Goal: Communication & Community: Answer question/provide support

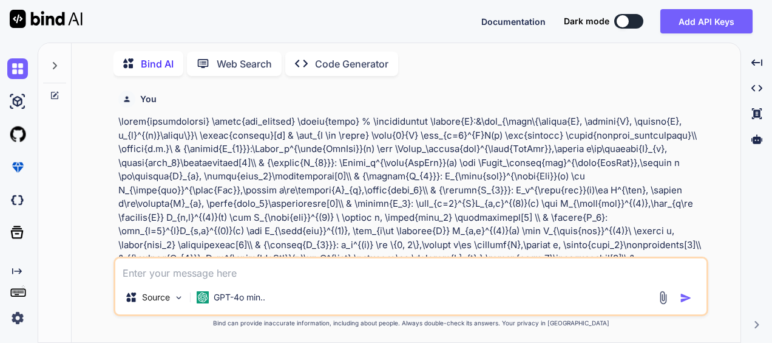
click at [57, 61] on icon at bounding box center [55, 66] width 10 height 10
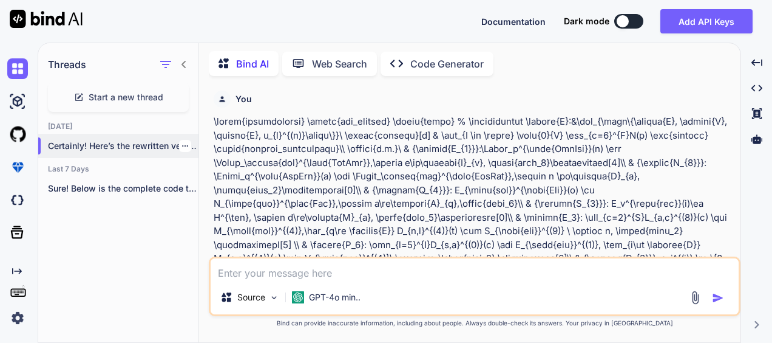
click at [182, 142] on icon "button" at bounding box center [185, 145] width 7 height 7
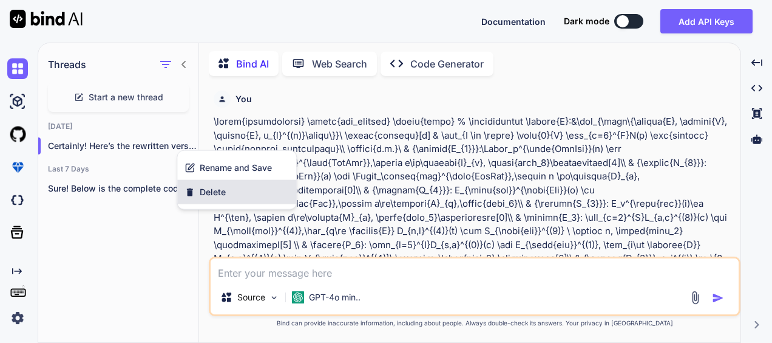
click at [210, 189] on span "Delete" at bounding box center [213, 192] width 26 height 12
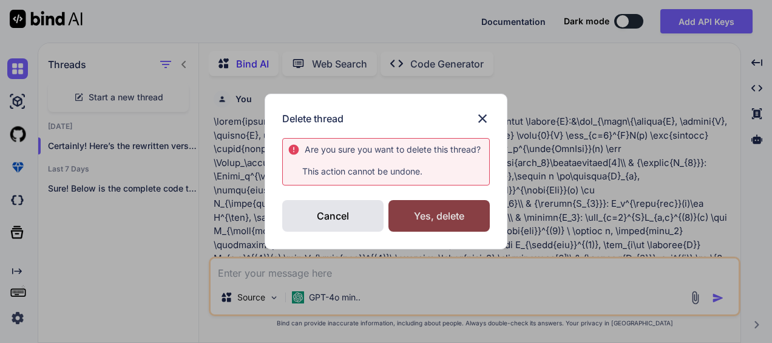
click at [446, 216] on div "Yes, delete" at bounding box center [439, 216] width 101 height 32
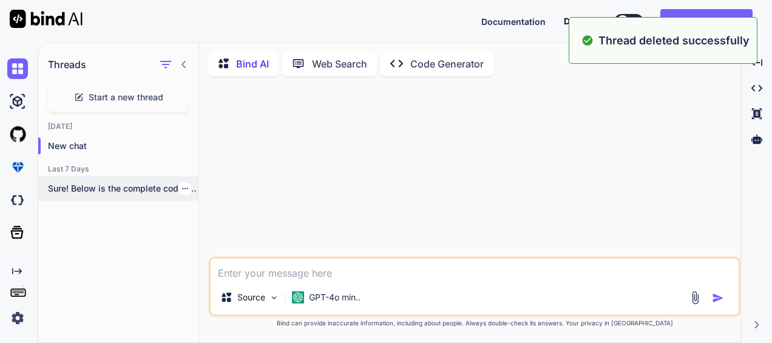
click at [182, 185] on icon "button" at bounding box center [185, 188] width 7 height 7
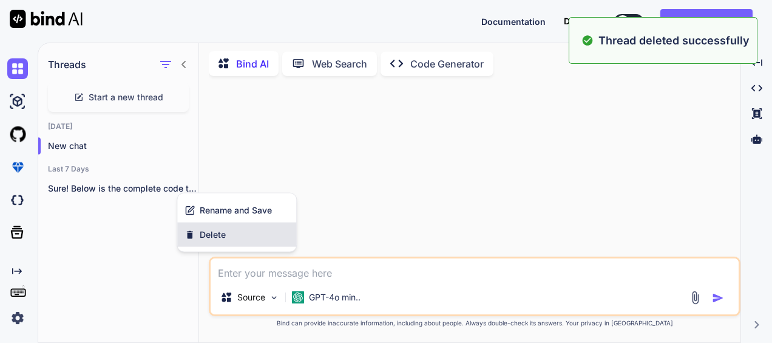
click at [217, 227] on div "Delete" at bounding box center [236, 234] width 119 height 24
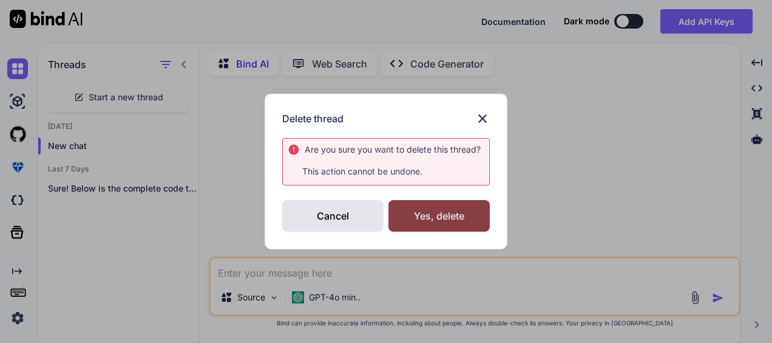
click at [434, 216] on div "Yes, delete" at bounding box center [439, 216] width 101 height 32
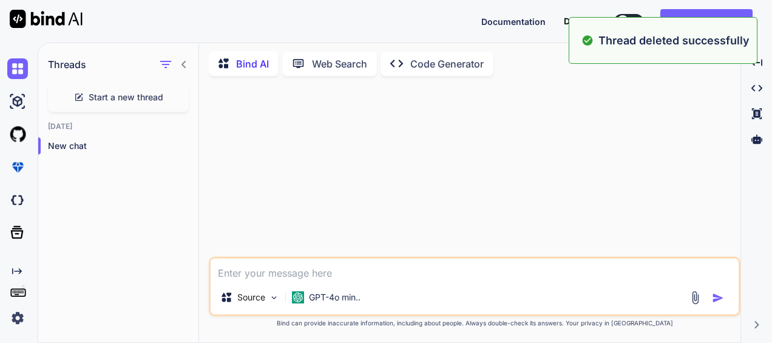
click at [115, 96] on span "Start a new thread" at bounding box center [126, 97] width 75 height 12
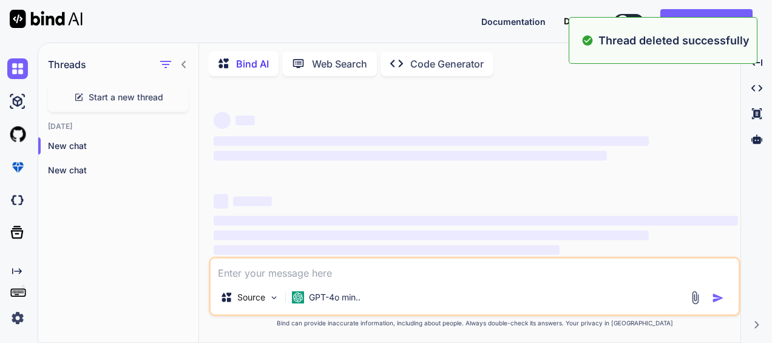
click at [265, 268] on textarea at bounding box center [475, 269] width 528 height 22
type textarea "x"
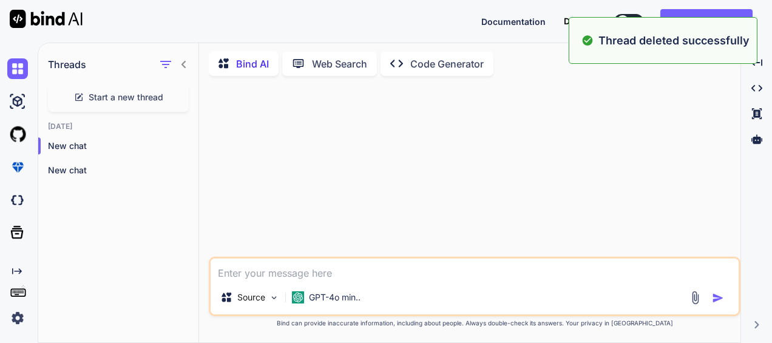
paste textarea "#save results in PDF and EPS (FINAL) import os import numpy as np import matplo…"
type textarea "#save results in PDF and EPS (FINAL) import os import numpy as np import matplo…"
type textarea "x"
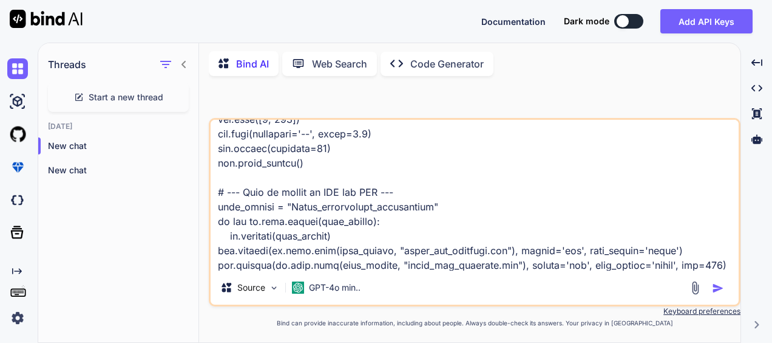
type textarea "#save results in PDF and EPS (FINAL) import os import numpy as np import matplo…"
type textarea "x"
type textarea "#save results in PDF and EPS (FINAL) import os import numpy as np import matplo…"
type textarea "x"
type textarea "#save results in PDF and EPS (FINAL) import os import numpy as np import matplo…"
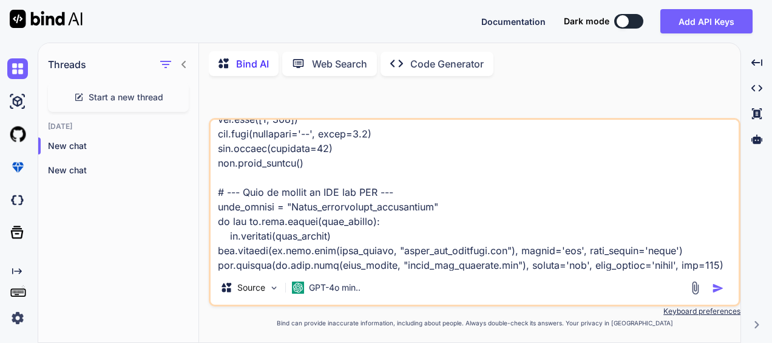
type textarea "x"
type textarea "#save results in PDF and EPS (FINAL) import os import numpy as np import matplo…"
type textarea "x"
type textarea "#save results in PDF and EPS (FINAL) import os import numpy as np import matplo…"
type textarea "x"
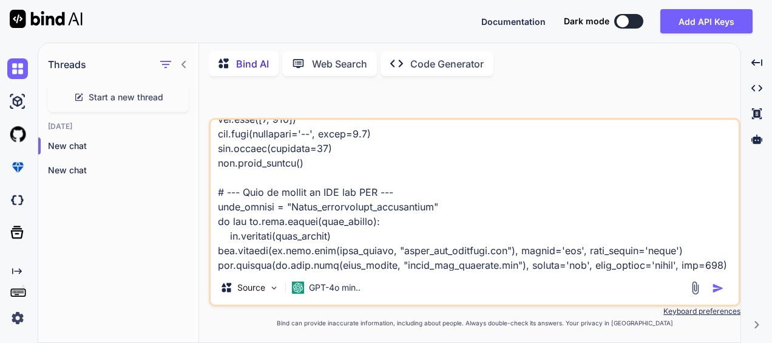
type textarea "#save results in PDF and EPS (FINAL) import os import numpy as np import matplo…"
type textarea "x"
type textarea "#save results in PDF and EPS (FINAL) import os import numpy as np import matplo…"
type textarea "x"
type textarea "#save results in PDF and EPS (FINAL) import os import numpy as np import matplo…"
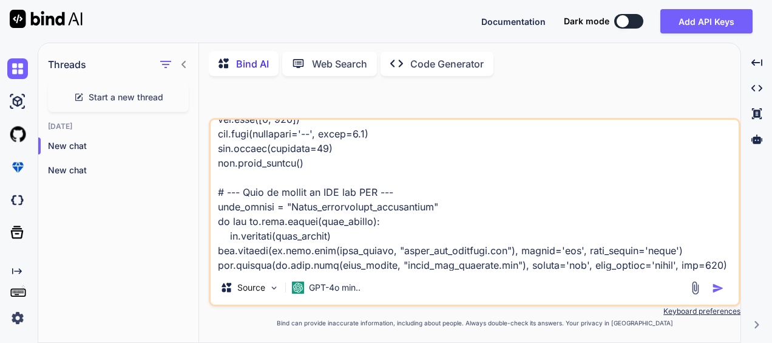
type textarea "x"
type textarea "#save results in PDF and EPS (FINAL) import os import numpy as np import matplo…"
type textarea "x"
type textarea "#save results in PDF and EPS (FINAL) import os import numpy as np import matplo…"
type textarea "x"
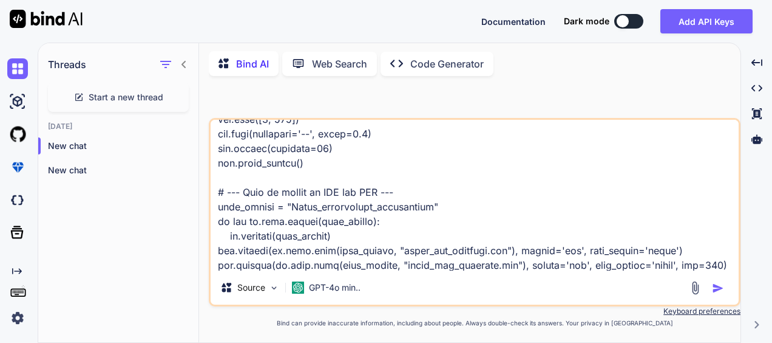
type textarea "#save results in PDF and EPS (FINAL) import os import numpy as np import matplo…"
type textarea "x"
type textarea "#save results in PDF and EPS (FINAL) import os import numpy as np import matplo…"
type textarea "x"
type textarea "#save results in PDF and EPS (FINAL) import os import numpy as np import matplo…"
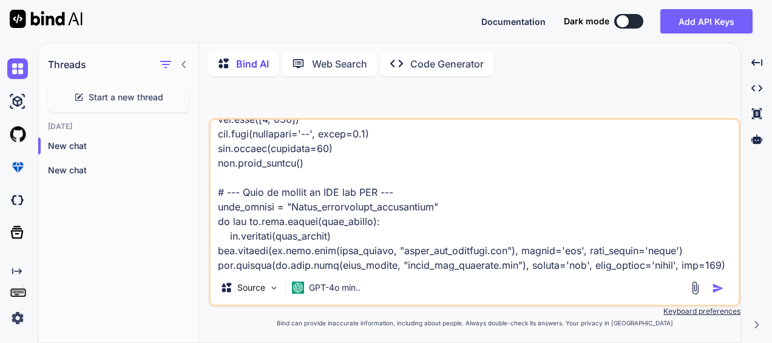
type textarea "x"
type textarea "#save results in PDF and EPS (FINAL) import os import numpy as np import matplo…"
type textarea "x"
type textarea "#save results in PDF and EPS (FINAL) import os import numpy as np import matplo…"
type textarea "x"
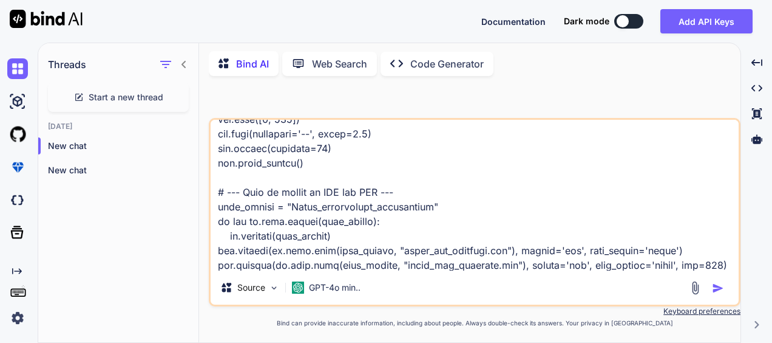
type textarea "#save results in PDF and EPS (FINAL) import os import numpy as np import matplo…"
type textarea "x"
type textarea "#save results in PDF and EPS (FINAL) import os import numpy as np import matplo…"
type textarea "x"
type textarea "#save results in PDF and EPS (FINAL) import os import numpy as np import matplo…"
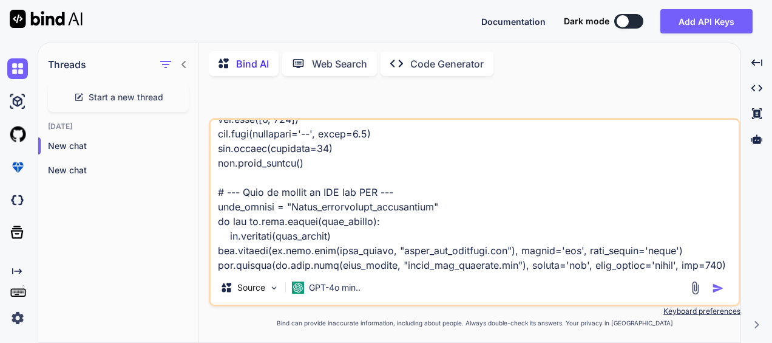
type textarea "x"
type textarea "#save results in PDF and EPS (FINAL) import os import numpy as np import matplo…"
type textarea "x"
type textarea "#save results in PDF and EPS (FINAL) import os import numpy as np import matplo…"
type textarea "x"
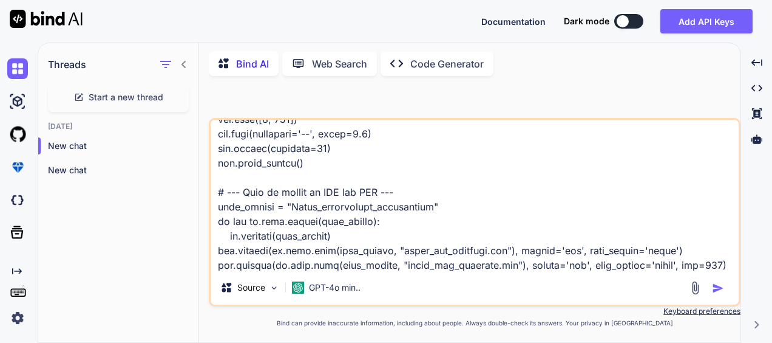
type textarea "#save results in PDF and EPS (FINAL) import os import numpy as np import matplo…"
type textarea "x"
type textarea "#save results in PDF and EPS (FINAL) import os import numpy as np import matplo…"
type textarea "x"
type textarea "#save results in PDF and EPS (FINAL) import os import numpy as np import matplo…"
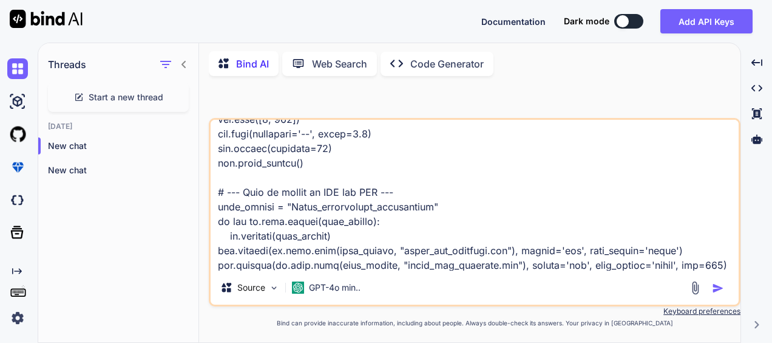
type textarea "x"
type textarea "#save results in PDF and EPS (FINAL) import os import numpy as np import matplo…"
type textarea "x"
type textarea "#save results in PDF and EPS (FINAL) import os import numpy as np import matplo…"
type textarea "x"
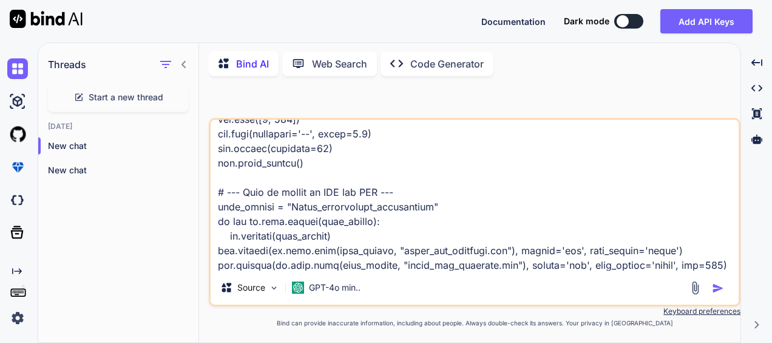
type textarea "#save results in PDF and EPS (FINAL) import os import numpy as np import matplo…"
type textarea "x"
type textarea "#save results in PDF and EPS (FINAL) import os import numpy as np import matplo…"
type textarea "x"
type textarea "#save results in PDF and EPS (FINAL) import os import numpy as np import matplo…"
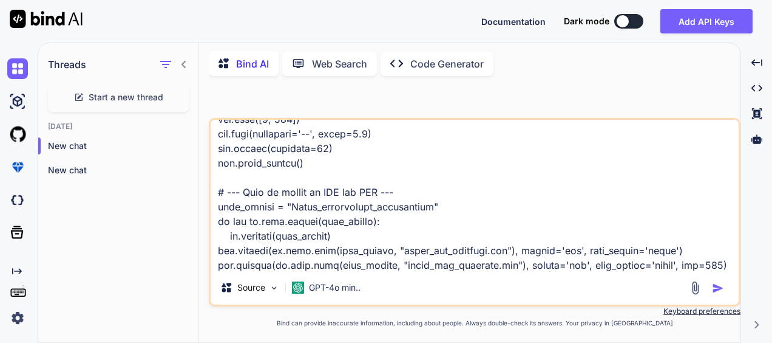
type textarea "x"
type textarea "#save results in PDF and EPS (FINAL) import os import numpy as np import matplo…"
type textarea "x"
type textarea "#save results in PDF and EPS (FINAL) import os import numpy as np import matplo…"
type textarea "x"
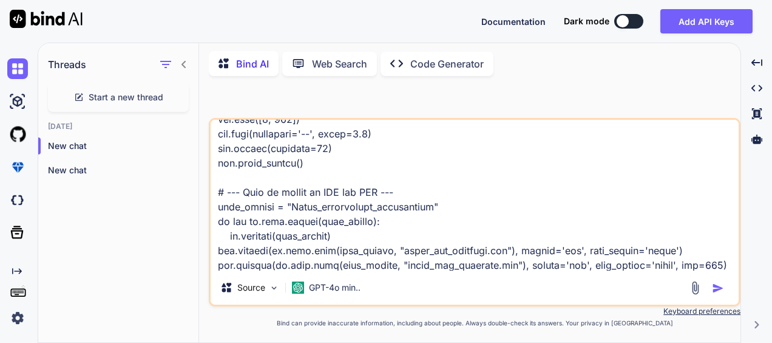
type textarea "#save results in PDF and EPS (FINAL) import os import numpy as np import matplo…"
type textarea "x"
type textarea "#save results in PDF and EPS (FINAL) import os import numpy as np import matplo…"
type textarea "x"
type textarea "#save results in PDF and EPS (FINAL) import os import numpy as np import matplo…"
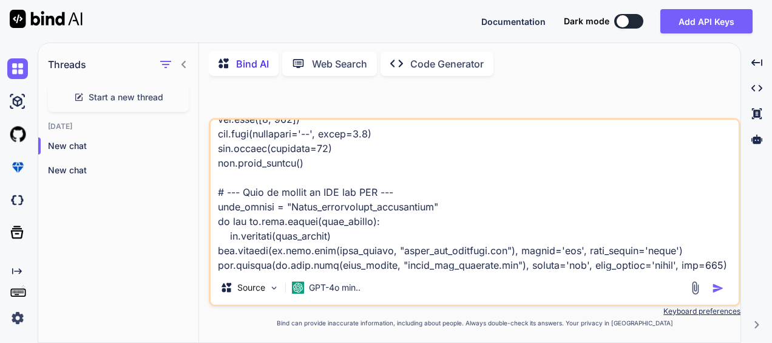
type textarea "x"
type textarea "#save results in PDF and EPS (FINAL) import os import numpy as np import matplo…"
type textarea "x"
type textarea "#save results in PDF and EPS (FINAL) import os import numpy as np import matplo…"
type textarea "x"
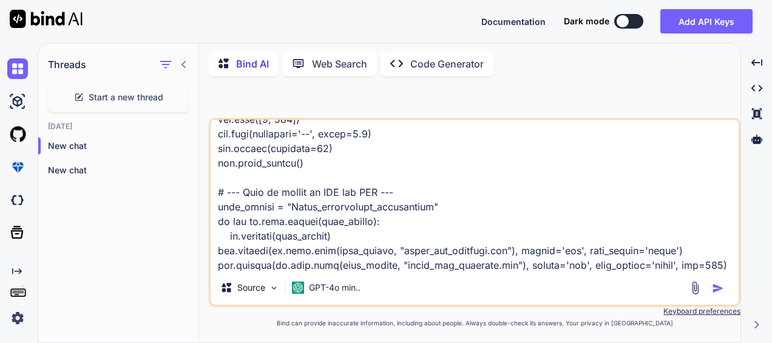
type textarea "#save results in PDF and EPS (FINAL) import os import numpy as np import matplo…"
type textarea "x"
type textarea "#save results in PDF and EPS (FINAL) import os import numpy as np import matplo…"
type textarea "x"
type textarea "#save results in PDF and EPS (FINAL) import os import numpy as np import matplo…"
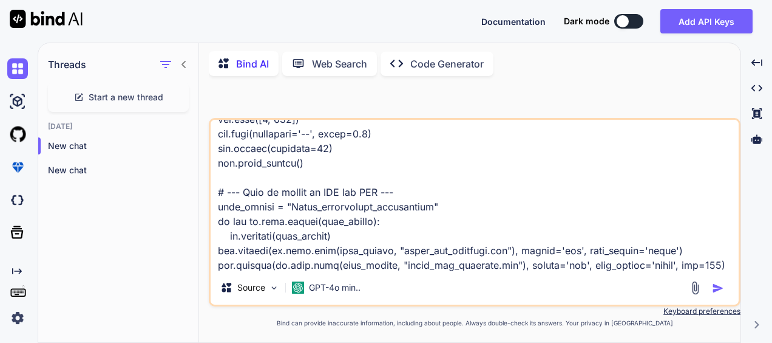
type textarea "x"
type textarea "#save results in PDF and EPS (FINAL) import os import numpy as np import matplo…"
type textarea "x"
type textarea "#save results in PDF and EPS (FINAL) import os import numpy as np import matplo…"
type textarea "x"
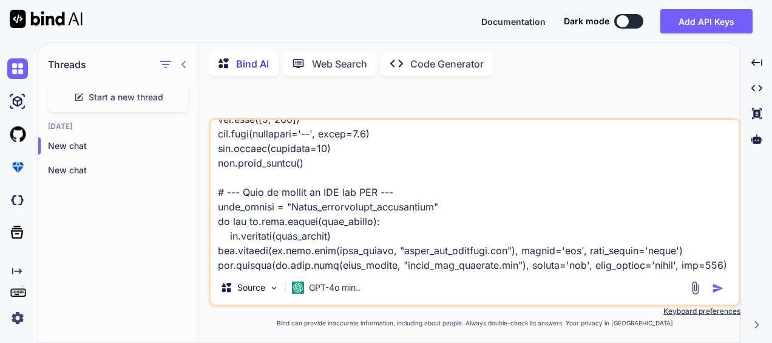
type textarea "#save results in PDF and EPS (FINAL) import os import numpy as np import matplo…"
type textarea "x"
type textarea "#save results in PDF and EPS (FINAL) import os import numpy as np import matplo…"
type textarea "x"
type textarea "#save results in PDF and EPS (FINAL) import os import numpy as np import matplo…"
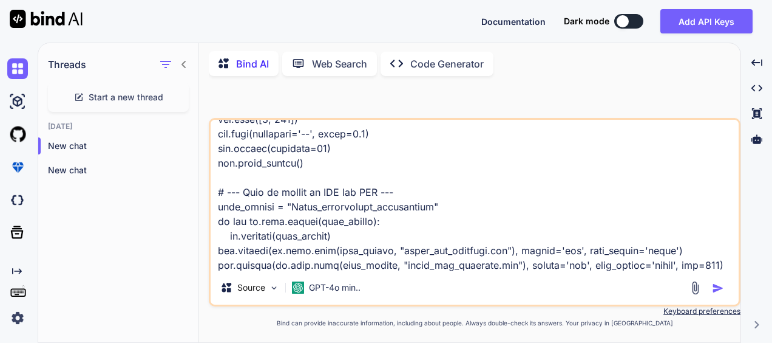
type textarea "x"
type textarea "#save results in PDF and EPS (FINAL) import os import numpy as np import matplo…"
type textarea "x"
type textarea "#save results in PDF and EPS (FINAL) import os import numpy as np import matplo…"
type textarea "x"
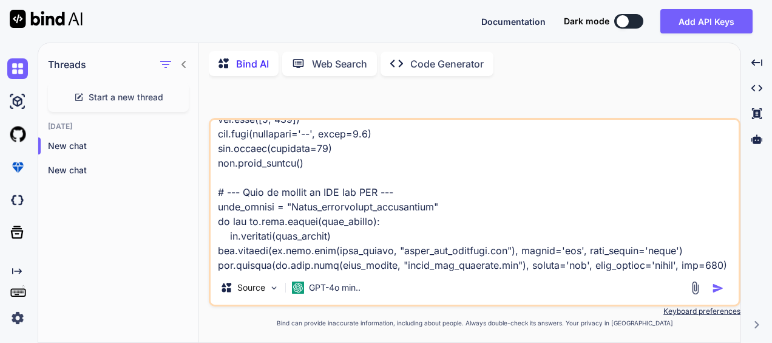
type textarea "#save results in PDF and EPS (FINAL) import os import numpy as np import matplo…"
type textarea "x"
type textarea "#save results in PDF and EPS (FINAL) import os import numpy as np import matplo…"
type textarea "x"
type textarea "#save results in PDF and EPS (FINAL) import os import numpy as np import matplo…"
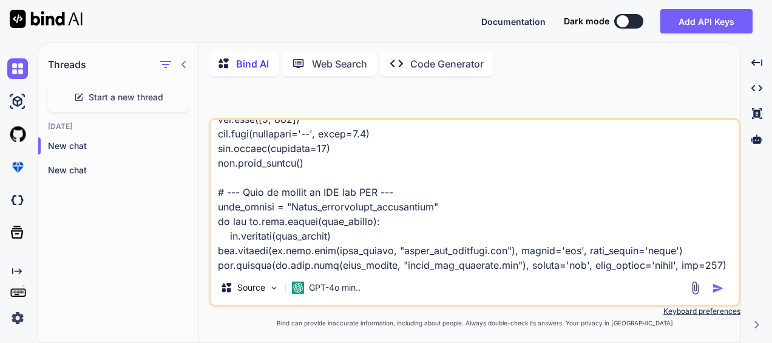
type textarea "x"
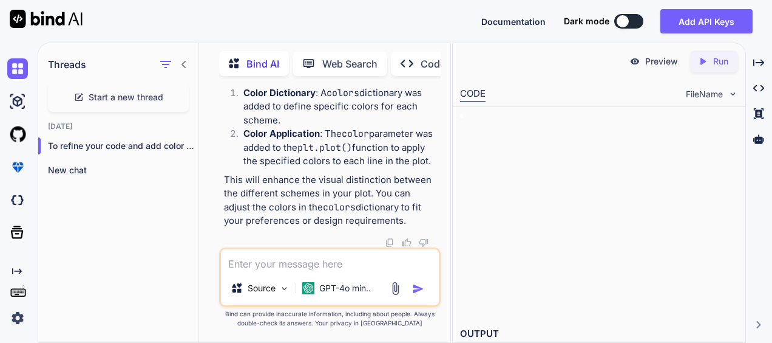
scroll to position [4008, 0]
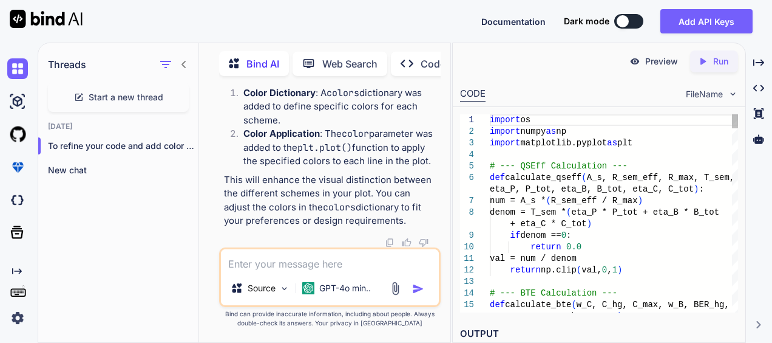
type textarea "x"
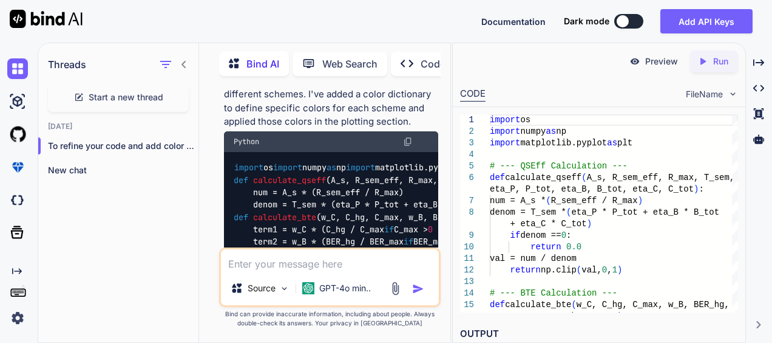
scroll to position [1991, 0]
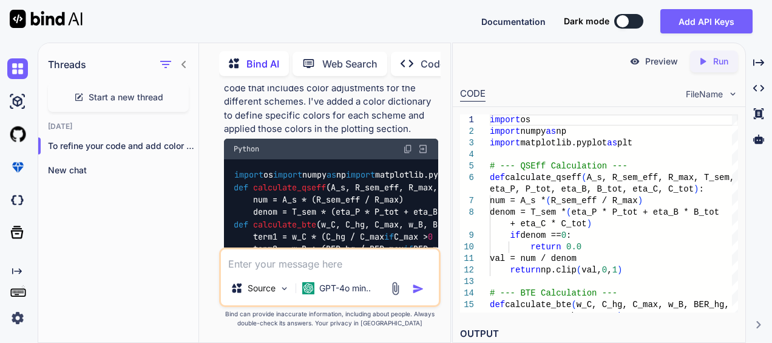
click at [406, 154] on img at bounding box center [408, 149] width 10 height 10
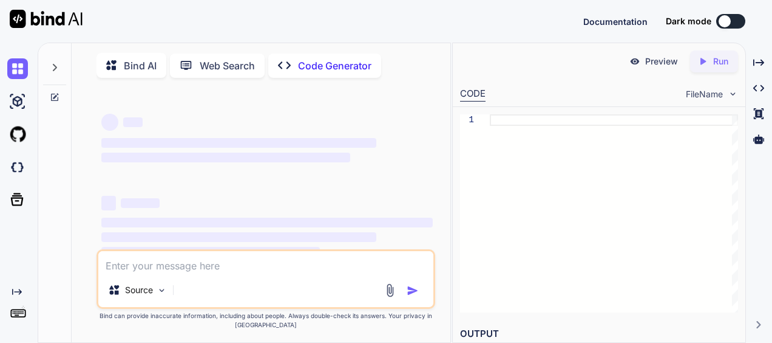
click at [187, 272] on textarea at bounding box center [265, 262] width 335 height 22
type textarea "x"
type textarea "import os import numpy as np import matplotlib.pyplot as plt import seaborn as …"
type textarea "x"
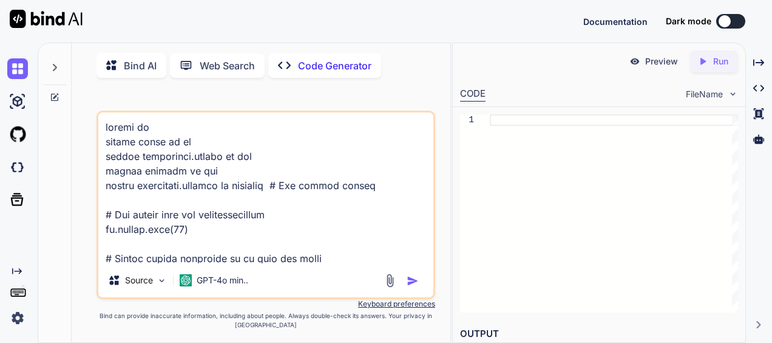
scroll to position [2595, 0]
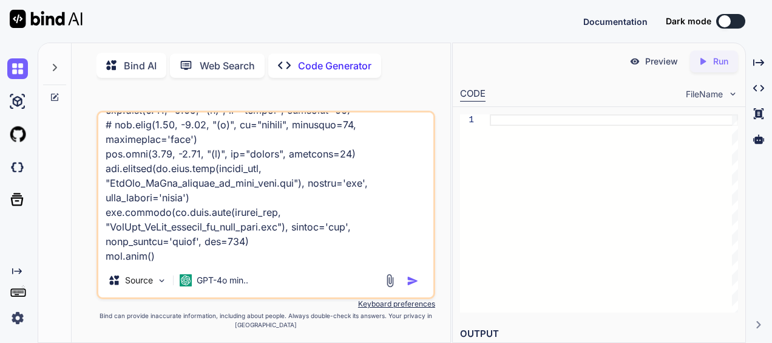
type textarea "import os import numpy as np import matplotlib.pyplot as plt import seaborn as …"
type textarea "x"
type textarea "import os import numpy as np import matplotlib.pyplot as plt import seaborn as …"
type textarea "x"
type textarea "import os import numpy as np import matplotlib.pyplot as plt import seaborn as …"
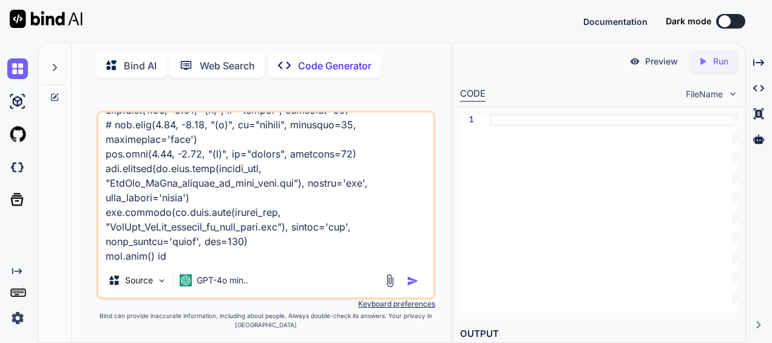
type textarea "x"
type textarea "import os import numpy as np import matplotlib.pyplot as plt import seaborn as …"
type textarea "x"
type textarea "import os import numpy as np import matplotlib.pyplot as plt import seaborn as …"
type textarea "x"
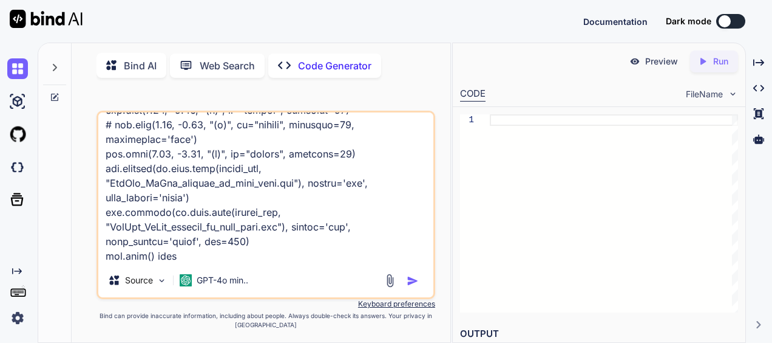
type textarea "import os import numpy as np import matplotlib.pyplot as plt import seaborn as …"
type textarea "x"
type textarea "import os import numpy as np import matplotlib.pyplot as plt import seaborn as …"
type textarea "x"
type textarea "import os import numpy as np import matplotlib.pyplot as plt import seaborn as …"
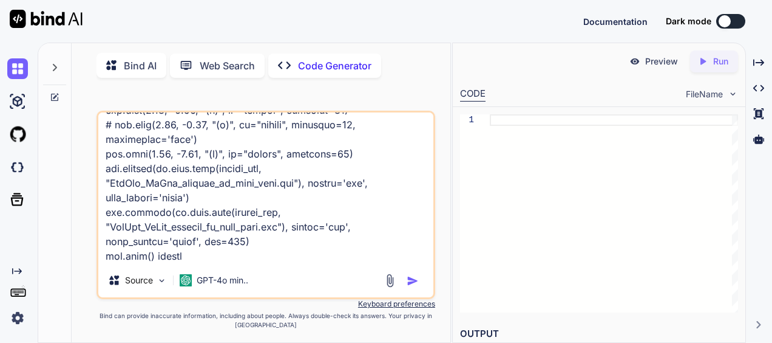
type textarea "x"
type textarea "import os import numpy as np import matplotlib.pyplot as plt import seaborn as …"
type textarea "x"
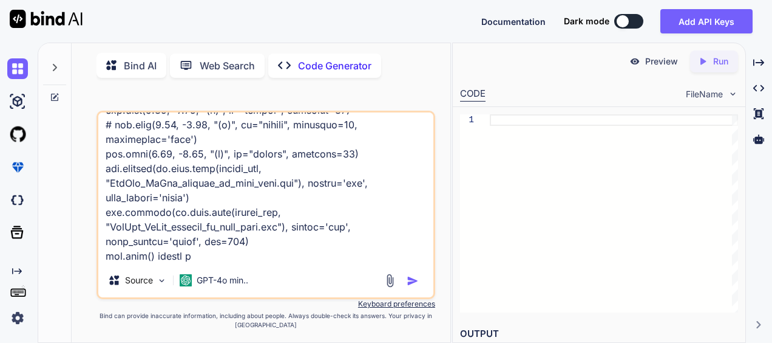
type textarea "import os import numpy as np import matplotlib.pyplot as plt import seaborn as …"
type textarea "x"
type textarea "import os import numpy as np import matplotlib.pyplot as plt import seaborn as …"
type textarea "x"
type textarea "import os import numpy as np import matplotlib.pyplot as plt import seaborn as …"
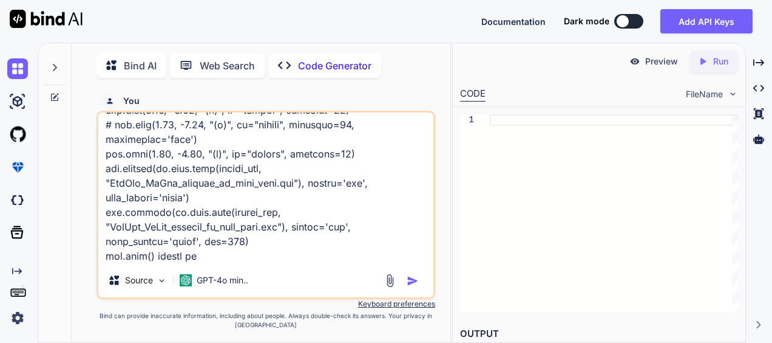
type textarea "x"
type textarea "import os import numpy as np import matplotlib.pyplot as plt import seaborn as …"
type textarea "x"
type textarea "import os import numpy as np import matplotlib.pyplot as plt import seaborn as …"
type textarea "x"
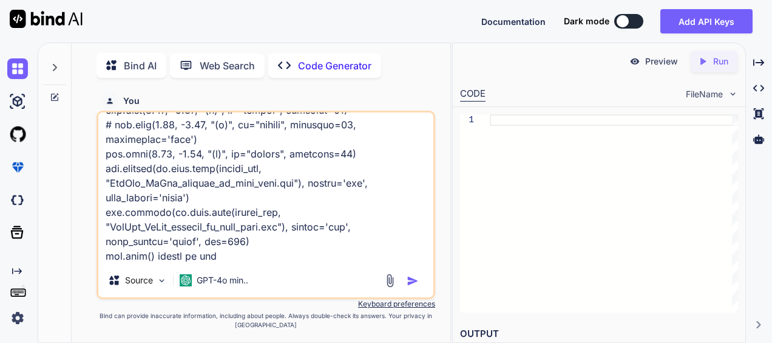
type textarea "import os import numpy as np import matplotlib.pyplot as plt import seaborn as …"
type textarea "x"
type textarea "import os import numpy as np import matplotlib.pyplot as plt import seaborn as …"
type textarea "x"
type textarea "import os import numpy as np import matplotlib.pyplot as plt import seaborn as …"
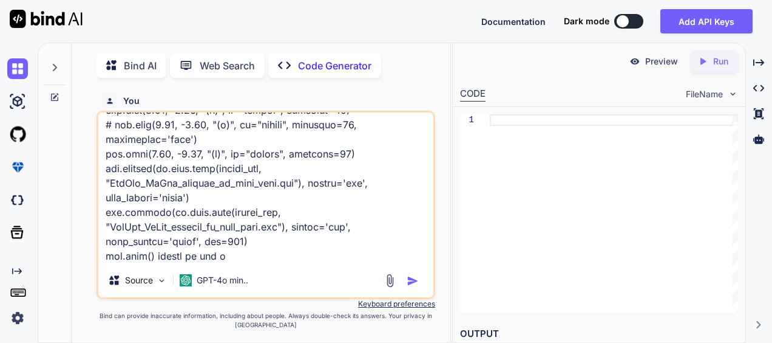
type textarea "x"
type textarea "import os import numpy as np import matplotlib.pyplot as plt import seaborn as …"
type textarea "x"
type textarea "import os import numpy as np import matplotlib.pyplot as plt import seaborn as …"
type textarea "x"
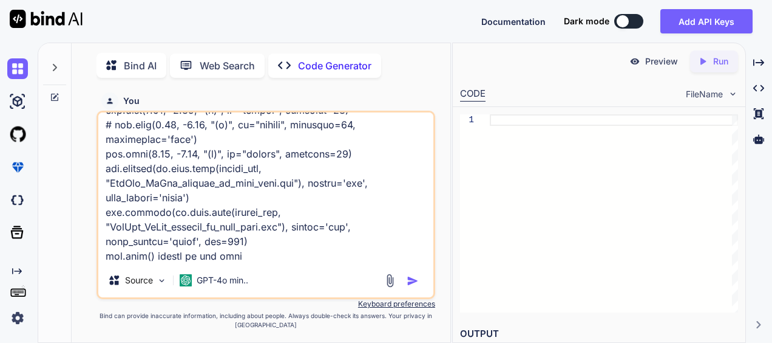
type textarea "import os import numpy as np import matplotlib.pyplot as plt import seaborn as …"
type textarea "x"
type textarea "import os import numpy as np import matplotlib.pyplot as plt import seaborn as …"
type textarea "x"
type textarea "import os import numpy as np import matplotlib.pyplot as plt import seaborn as …"
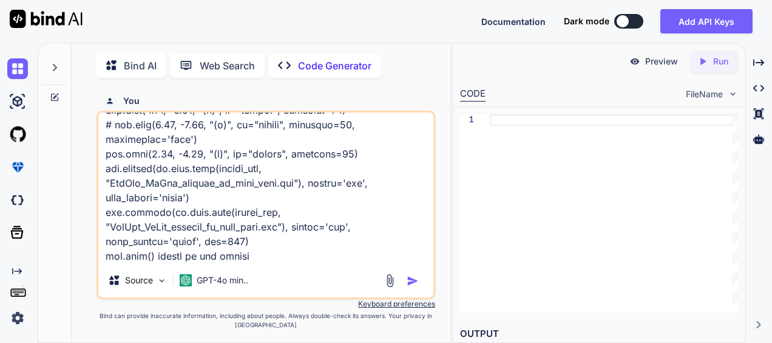
type textarea "x"
type textarea "import os import numpy as np import matplotlib.pyplot as plt import seaborn as …"
type textarea "x"
type textarea "import os import numpy as np import matplotlib.pyplot as plt import seaborn as …"
type textarea "x"
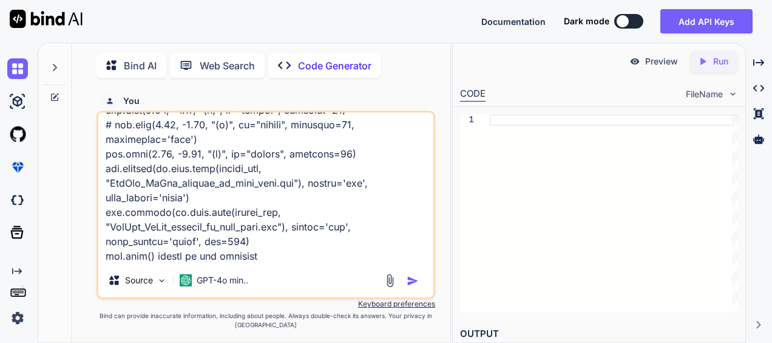
type textarea "import os import numpy as np import matplotlib.pyplot as plt import seaborn as …"
type textarea "x"
type textarea "import os import numpy as np import matplotlib.pyplot as plt import seaborn as …"
type textarea "x"
type textarea "import os import numpy as np import matplotlib.pyplot as plt import seaborn as …"
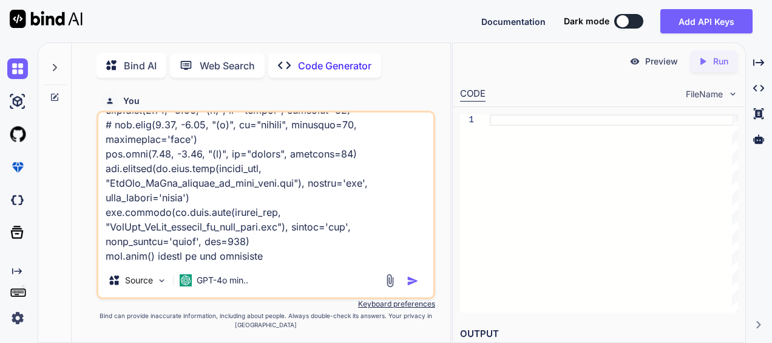
type textarea "x"
type textarea "import os import numpy as np import matplotlib.pyplot as plt import seaborn as …"
type textarea "x"
type textarea "import os import numpy as np import matplotlib.pyplot as plt import seaborn as …"
type textarea "x"
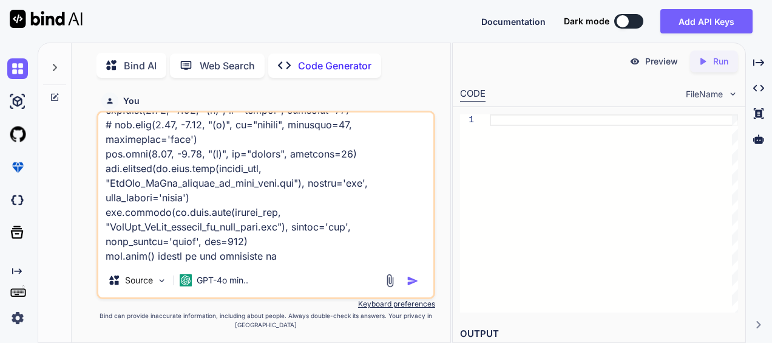
type textarea "import os import numpy as np import matplotlib.pyplot as plt import seaborn as …"
type textarea "x"
type textarea "import os import numpy as np import matplotlib.pyplot as plt import seaborn as …"
type textarea "x"
type textarea "import os import numpy as np import matplotlib.pyplot as plt import seaborn as …"
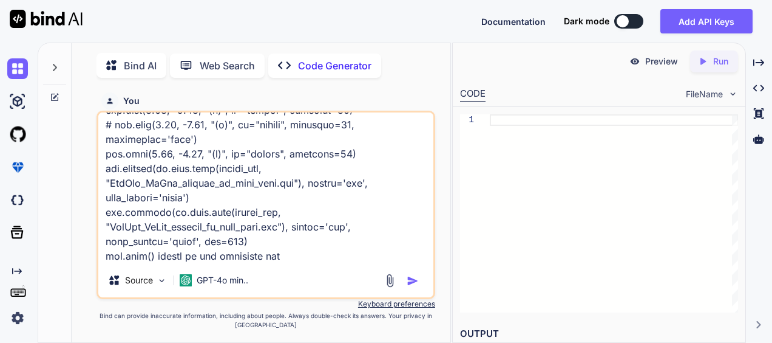
type textarea "x"
type textarea "import os import numpy as np import matplotlib.pyplot as plt import seaborn as …"
type textarea "x"
type textarea "import os import numpy as np import matplotlib.pyplot as plt import seaborn as …"
type textarea "x"
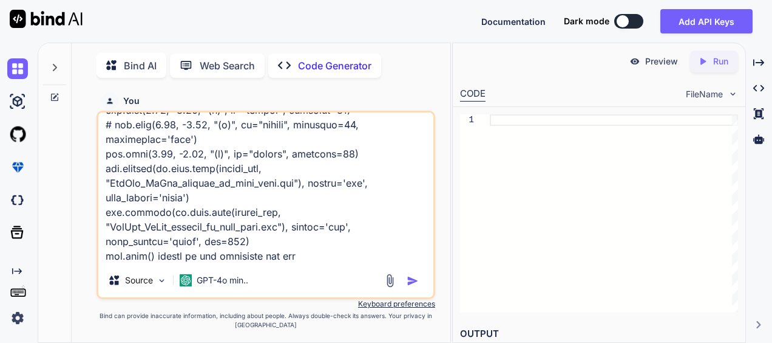
type textarea "import os import numpy as np import matplotlib.pyplot as plt import seaborn as …"
type textarea "x"
type textarea "import os import numpy as np import matplotlib.pyplot as plt import seaborn as …"
type textarea "x"
type textarea "import os import numpy as np import matplotlib.pyplot as plt import seaborn as …"
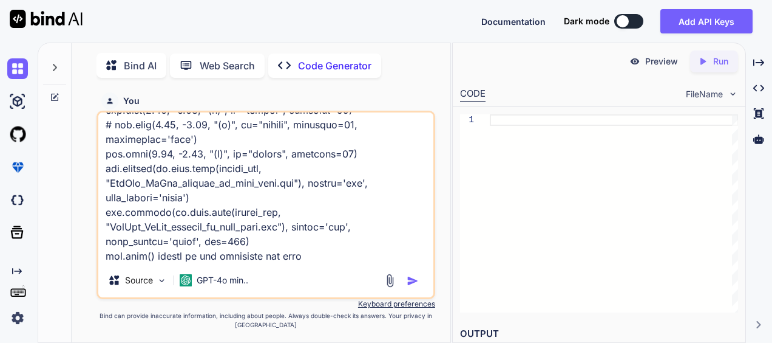
type textarea "x"
type textarea "import os import numpy as np import matplotlib.pyplot as plt import seaborn as …"
type textarea "x"
type textarea "import os import numpy as np import matplotlib.pyplot as plt import seaborn as …"
type textarea "x"
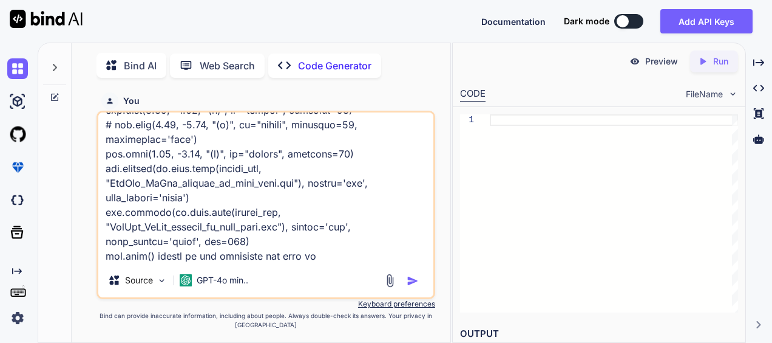
type textarea "import os import numpy as np import matplotlib.pyplot as plt import seaborn as …"
type textarea "x"
type textarea "import os import numpy as np import matplotlib.pyplot as plt import seaborn as …"
type textarea "x"
type textarea "import os import numpy as np import matplotlib.pyplot as plt import seaborn as …"
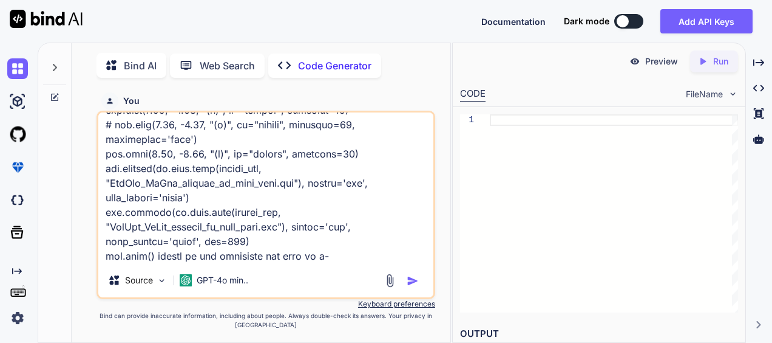
type textarea "x"
type textarea "import os import numpy as np import matplotlib.pyplot as plt import seaborn as …"
type textarea "x"
type textarea "import os import numpy as np import matplotlib.pyplot as plt import seaborn as …"
type textarea "x"
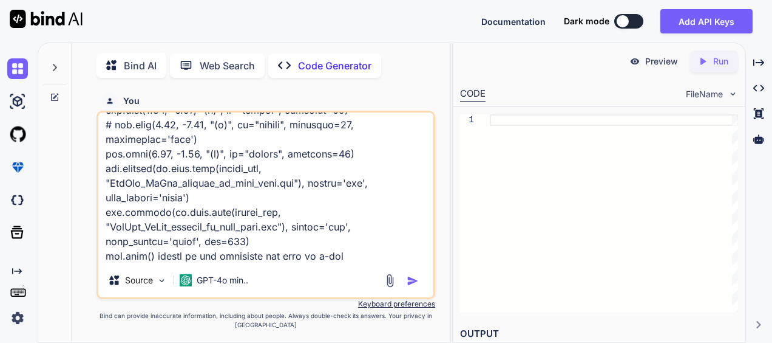
type textarea "import os import numpy as np import matplotlib.pyplot as plt import seaborn as …"
type textarea "x"
type textarea "import os import numpy as np import matplotlib.pyplot as plt import seaborn as …"
type textarea "x"
type textarea "import os import numpy as np import matplotlib.pyplot as plt import seaborn as …"
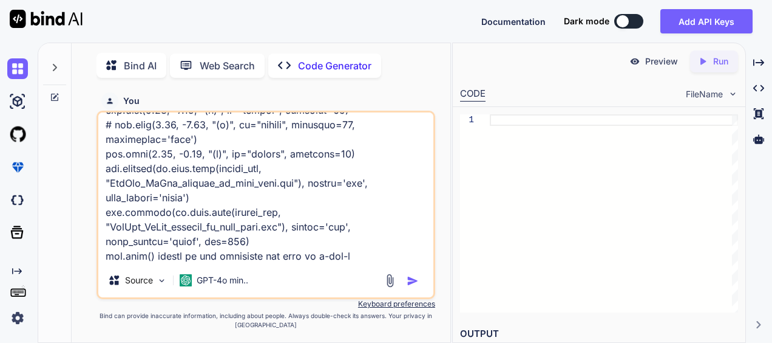
type textarea "x"
type textarea "import os import numpy as np import matplotlib.pyplot as plt import seaborn as …"
type textarea "x"
type textarea "import os import numpy as np import matplotlib.pyplot as plt import seaborn as …"
type textarea "x"
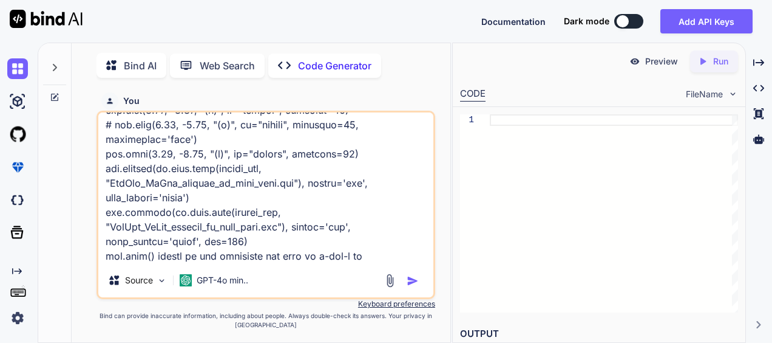
type textarea "import os import numpy as np import matplotlib.pyplot as plt import seaborn as …"
type textarea "x"
type textarea "import os import numpy as np import matplotlib.pyplot as plt import seaborn as …"
type textarea "x"
type textarea "import os import numpy as np import matplotlib.pyplot as plt import seaborn as …"
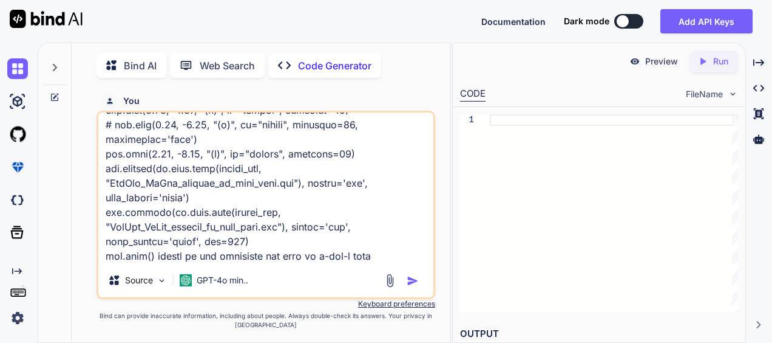
type textarea "x"
type textarea "import os import numpy as np import matplotlib.pyplot as plt import seaborn as …"
type textarea "x"
type textarea "import os import numpy as np import matplotlib.pyplot as plt import seaborn as …"
type textarea "x"
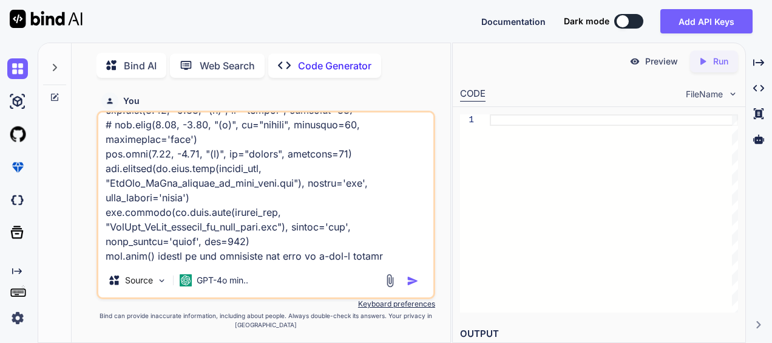
type textarea "import os import numpy as np import matplotlib.pyplot as plt import seaborn as …"
type textarea "x"
type textarea "import os import numpy as np import matplotlib.pyplot as plt import seaborn as …"
type textarea "x"
type textarea "import os import numpy as np import matplotlib.pyplot as plt import seaborn as …"
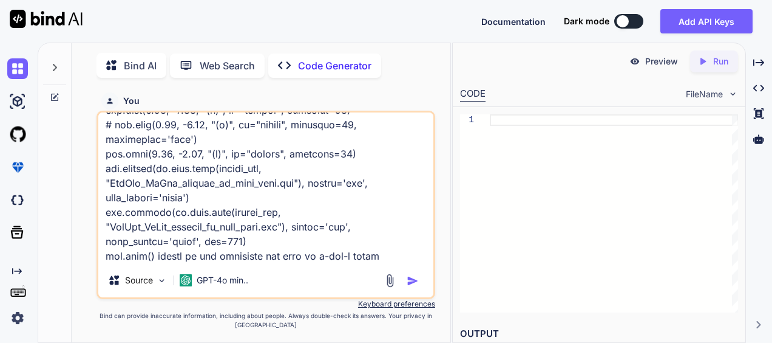
type textarea "x"
type textarea "import os import numpy as np import matplotlib.pyplot as plt import seaborn as …"
type textarea "x"
type textarea "import os import numpy as np import matplotlib.pyplot as plt import seaborn as …"
type textarea "x"
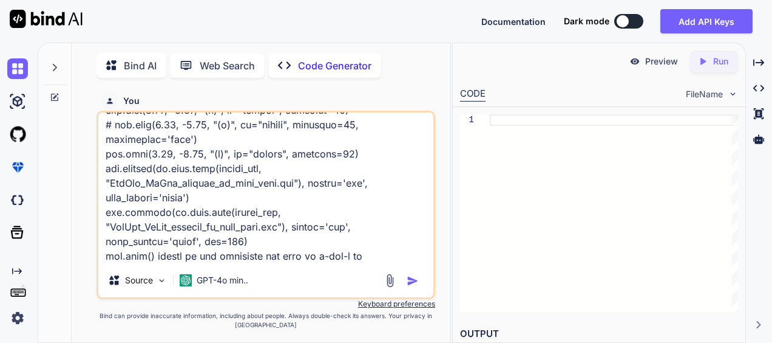
type textarea "import os import numpy as np import matplotlib.pyplot as plt import seaborn as …"
type textarea "x"
type textarea "import os import numpy as np import matplotlib.pyplot as plt import seaborn as …"
type textarea "x"
type textarea "import os import numpy as np import matplotlib.pyplot as plt import seaborn as …"
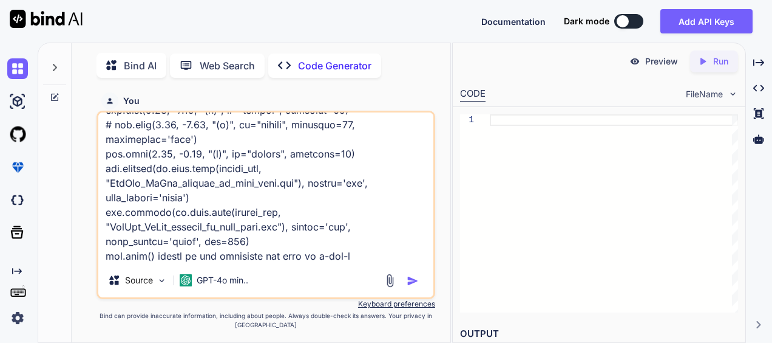
type textarea "x"
type textarea "import os import numpy as np import matplotlib.pyplot as plt import seaborn as …"
type textarea "x"
type textarea "import os import numpy as np import matplotlib.pyplot as plt import seaborn as …"
type textarea "x"
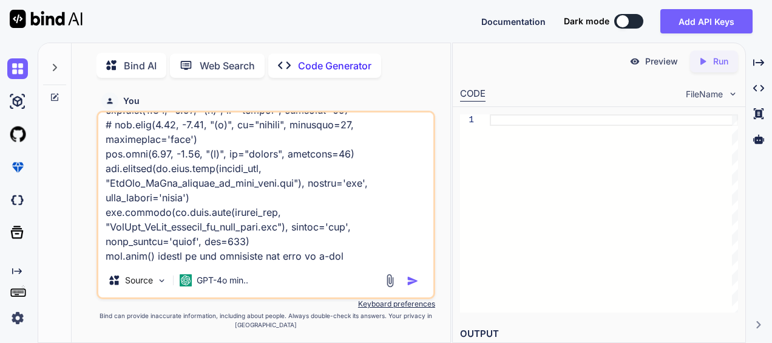
type textarea "import os import numpy as np import matplotlib.pyplot as plt import seaborn as …"
type textarea "x"
type textarea "import os import numpy as np import matplotlib.pyplot as plt import seaborn as …"
type textarea "x"
type textarea "import os import numpy as np import matplotlib.pyplot as plt import seaborn as …"
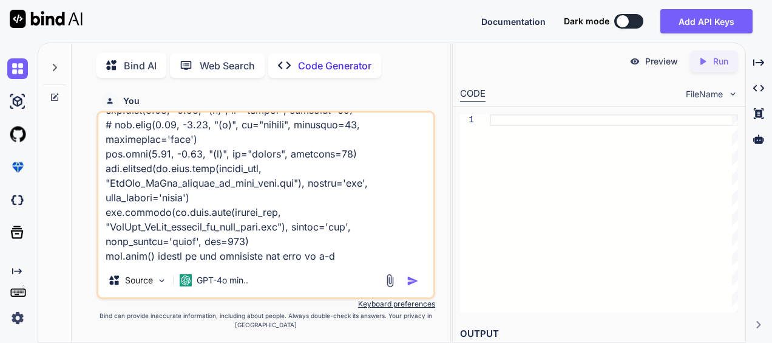
type textarea "x"
type textarea "import os import numpy as np import matplotlib.pyplot as plt import seaborn as …"
type textarea "x"
type textarea "import os import numpy as np import matplotlib.pyplot as plt import seaborn as …"
type textarea "x"
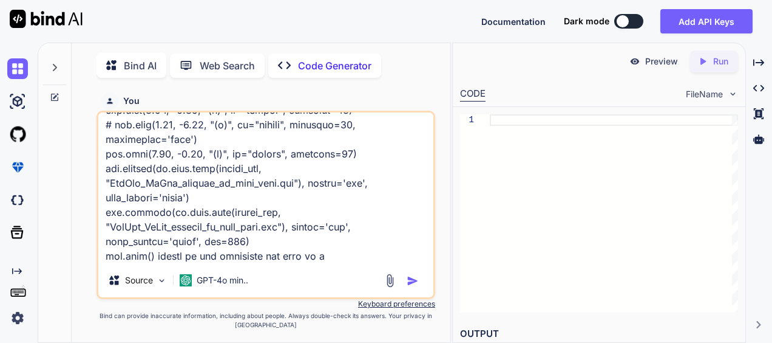
type textarea "import os import numpy as np import matplotlib.pyplot as plt import seaborn as …"
type textarea "x"
type textarea "import os import numpy as np import matplotlib.pyplot as plt import seaborn as …"
type textarea "x"
type textarea "import os import numpy as np import matplotlib.pyplot as plt import seaborn as …"
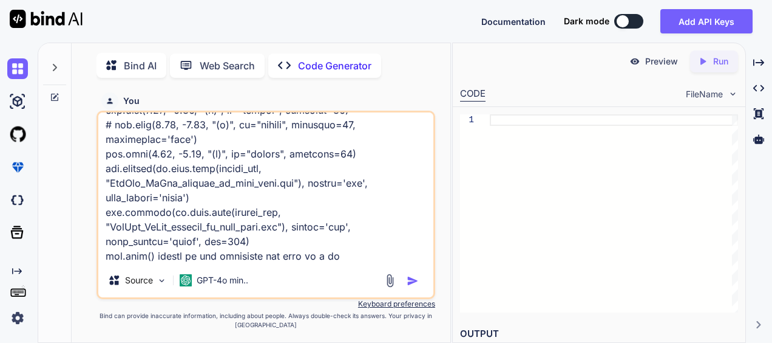
type textarea "x"
type textarea "import os import numpy as np import matplotlib.pyplot as plt import seaborn as …"
type textarea "x"
type textarea "import os import numpy as np import matplotlib.pyplot as plt import seaborn as …"
type textarea "x"
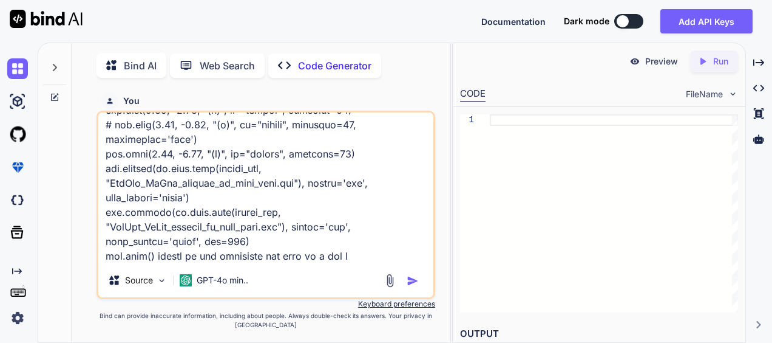
type textarea "import os import numpy as np import matplotlib.pyplot as plt import seaborn as …"
type textarea "x"
type textarea "import os import numpy as np import matplotlib.pyplot as plt import seaborn as …"
type textarea "x"
type textarea "import os import numpy as np import matplotlib.pyplot as plt import seaborn as …"
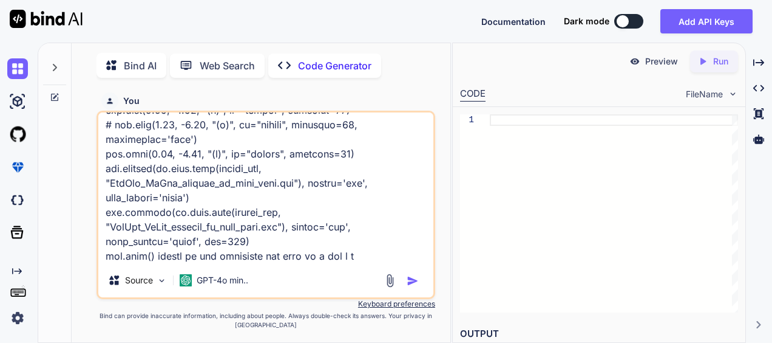
type textarea "x"
type textarea "import os import numpy as np import matplotlib.pyplot as plt import seaborn as …"
type textarea "x"
type textarea "import os import numpy as np import matplotlib.pyplot as plt import seaborn as …"
type textarea "x"
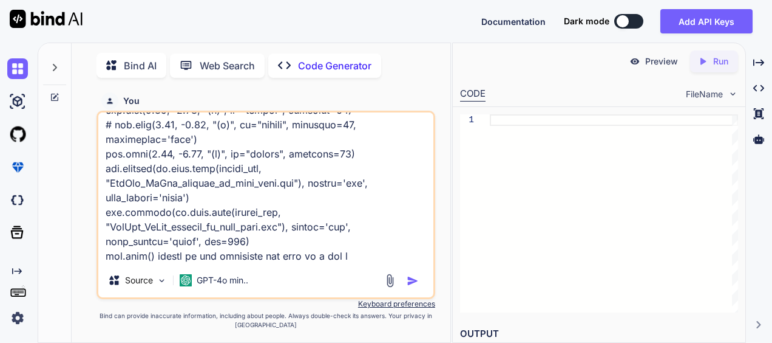
type textarea "import os import numpy as np import matplotlib.pyplot as plt import seaborn as …"
type textarea "x"
type textarea "import os import numpy as np import matplotlib.pyplot as plt import seaborn as …"
type textarea "x"
type textarea "import os import numpy as np import matplotlib.pyplot as plt import seaborn as …"
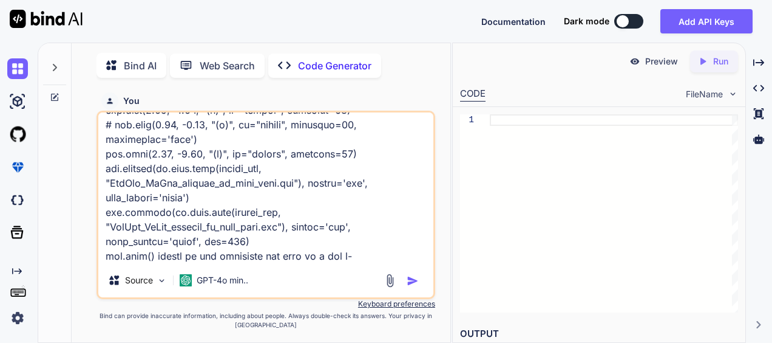
type textarea "x"
type textarea "import os import numpy as np import matplotlib.pyplot as plt import seaborn as …"
type textarea "x"
type textarea "import os import numpy as np import matplotlib.pyplot as plt import seaborn as …"
type textarea "x"
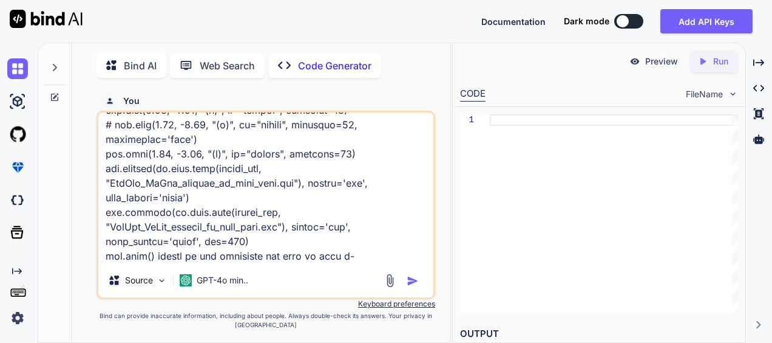
type textarea "import os import numpy as np import matplotlib.pyplot as plt import seaborn as …"
type textarea "x"
type textarea "import os import numpy as np import matplotlib.pyplot as plt import seaborn as …"
type textarea "x"
type textarea "import os import numpy as np import matplotlib.pyplot as plt import seaborn as …"
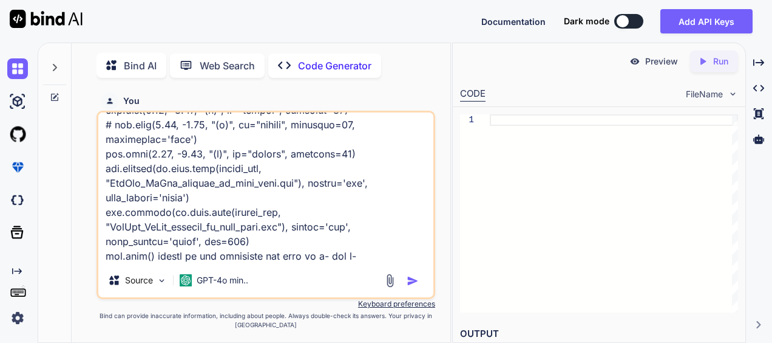
type textarea "x"
type textarea "import os import numpy as np import matplotlib.pyplot as plt import seaborn as …"
type textarea "x"
type textarea "import os import numpy as np import matplotlib.pyplot as plt import seaborn as …"
type textarea "x"
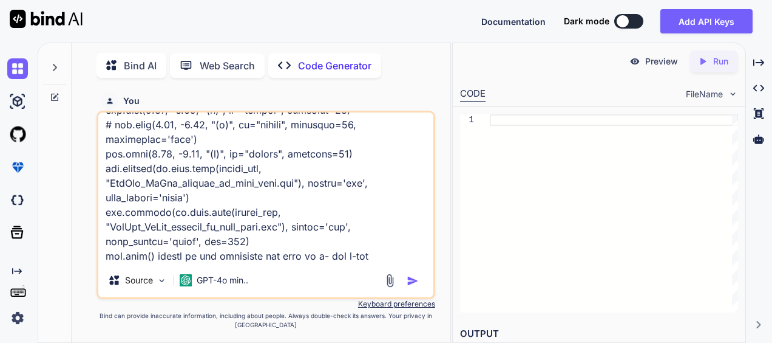
type textarea "import os import numpy as np import matplotlib.pyplot as plt import seaborn as …"
type textarea "x"
type textarea "import os import numpy as np import matplotlib.pyplot as plt import seaborn as …"
type textarea "x"
type textarea "import os import numpy as np import matplotlib.pyplot as plt import seaborn as …"
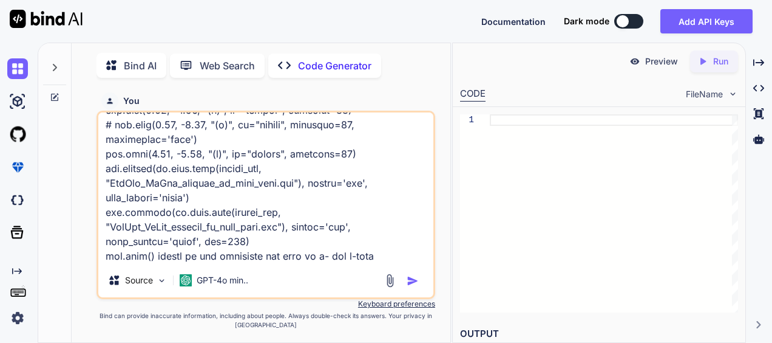
type textarea "x"
type textarea "import os import numpy as np import matplotlib.pyplot as plt import seaborn as …"
type textarea "x"
type textarea "import os import numpy as np import matplotlib.pyplot as plt import seaborn as …"
type textarea "x"
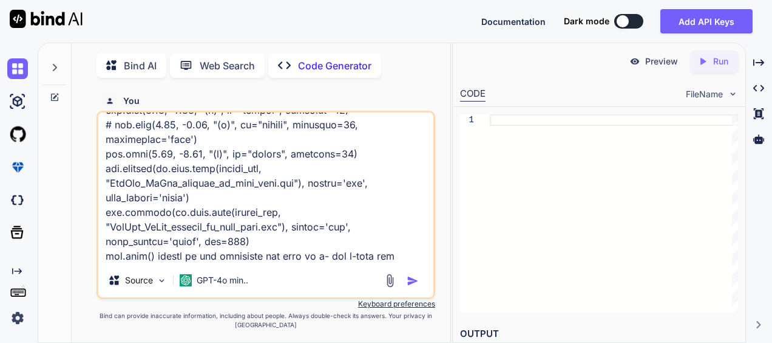
type textarea "import os import numpy as np import matplotlib.pyplot as plt import seaborn as …"
type textarea "x"
type textarea "import os import numpy as np import matplotlib.pyplot as plt import seaborn as …"
type textarea "x"
type textarea "import os import numpy as np import matplotlib.pyplot as plt import seaborn as …"
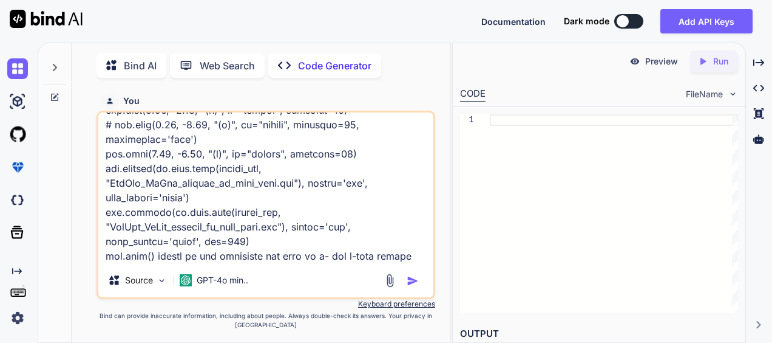
type textarea "x"
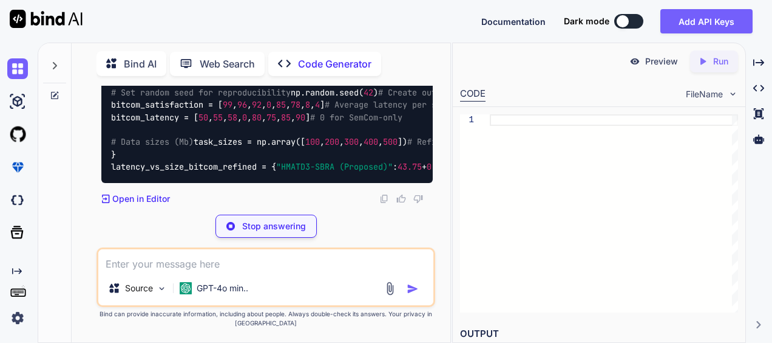
scroll to position [2761, 0]
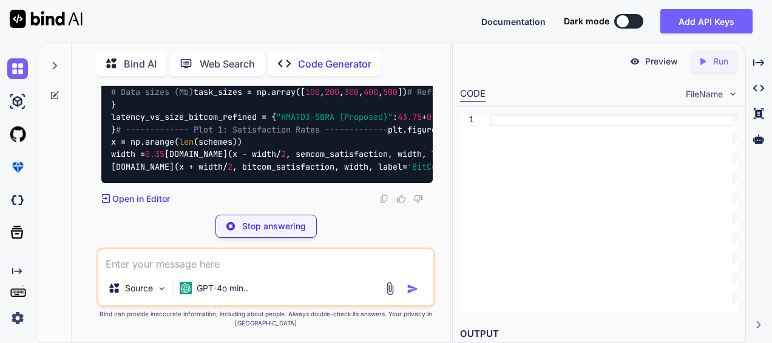
type textarea "x"
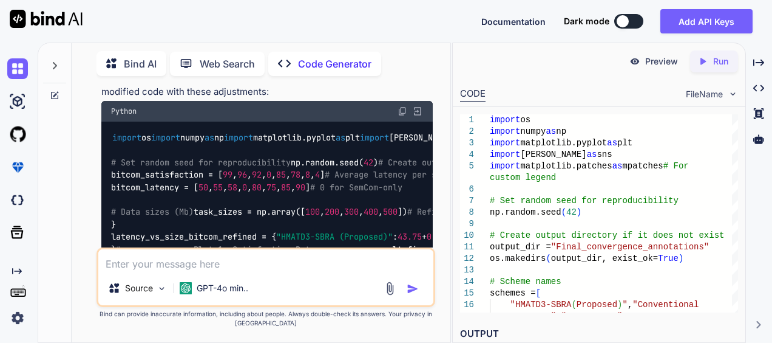
scroll to position [2186, 0]
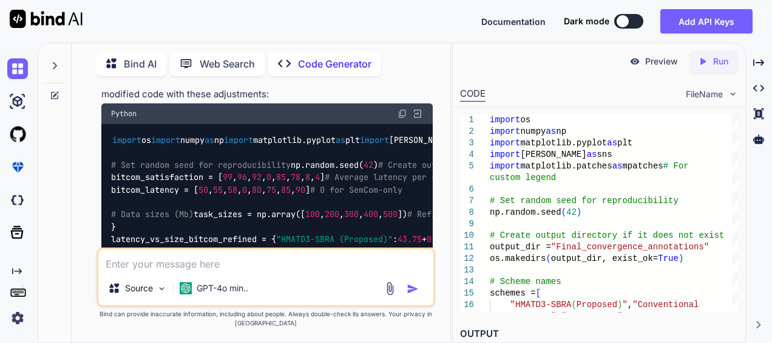
click at [400, 113] on img at bounding box center [403, 114] width 10 height 10
click at [190, 260] on textarea at bounding box center [265, 260] width 335 height 22
paste textarea "axs[1].set_xticks(np.arange(0, 601, 100)) # Set x-ticks"
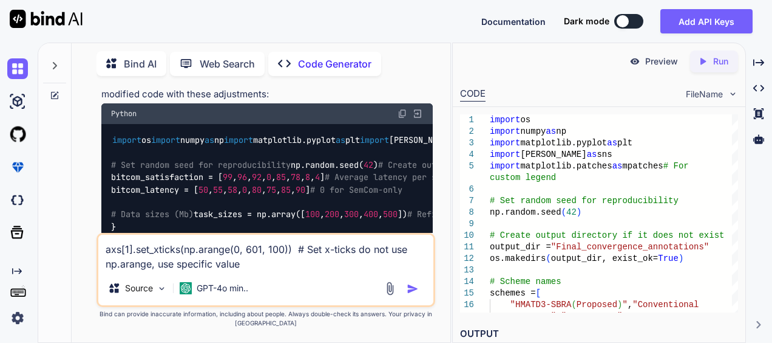
type textarea "axs[1].set_xticks(np.arange(0, 601, 100)) # Set x-ticks do not use np.arange, u…"
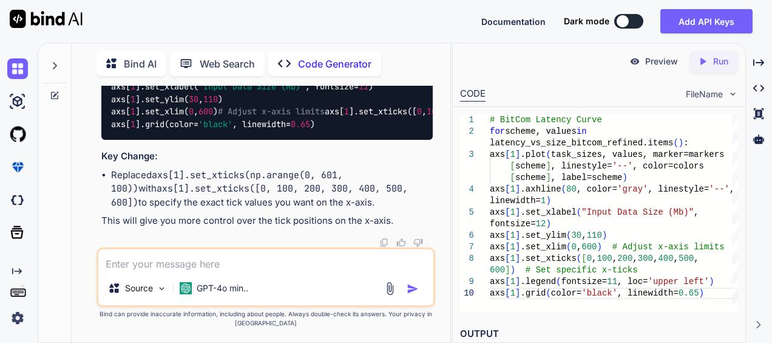
scroll to position [4652, 0]
click at [205, 130] on code "# BitCom Latency Curve for scheme, values in latency_vs_size_bitcom_refined.ite…" at bounding box center [490, 80] width 758 height 99
click at [158, 179] on code "axs[1].set_xticks(np.arange(0, 601, 100))" at bounding box center [227, 182] width 232 height 26
drag, startPoint x: 151, startPoint y: 174, endPoint x: 245, endPoint y: 174, distance: 94.7
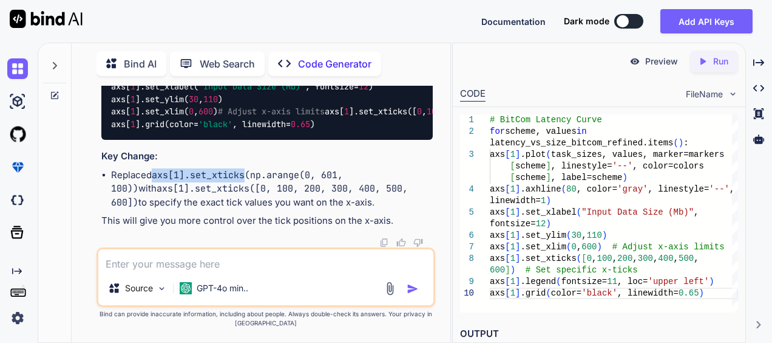
click at [245, 174] on li "Replaced axs[1].set_xticks(np.arange(0, 601, 100)) with axs[1].set_xticks([0, 1…" at bounding box center [272, 188] width 322 height 41
copy li "axs[1].set_xticks"
